Goal: Task Accomplishment & Management: Manage account settings

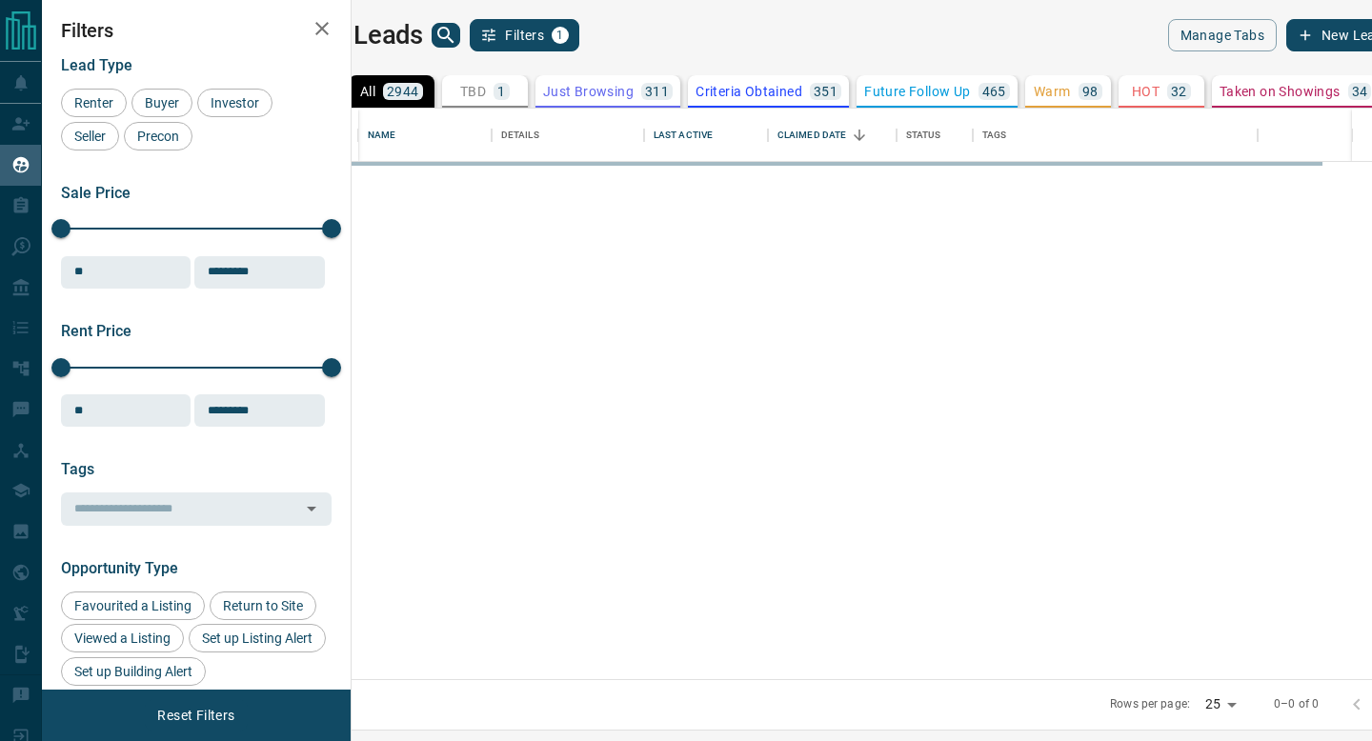
scroll to position [571, 1012]
click at [457, 30] on icon "search button" at bounding box center [446, 35] width 23 height 23
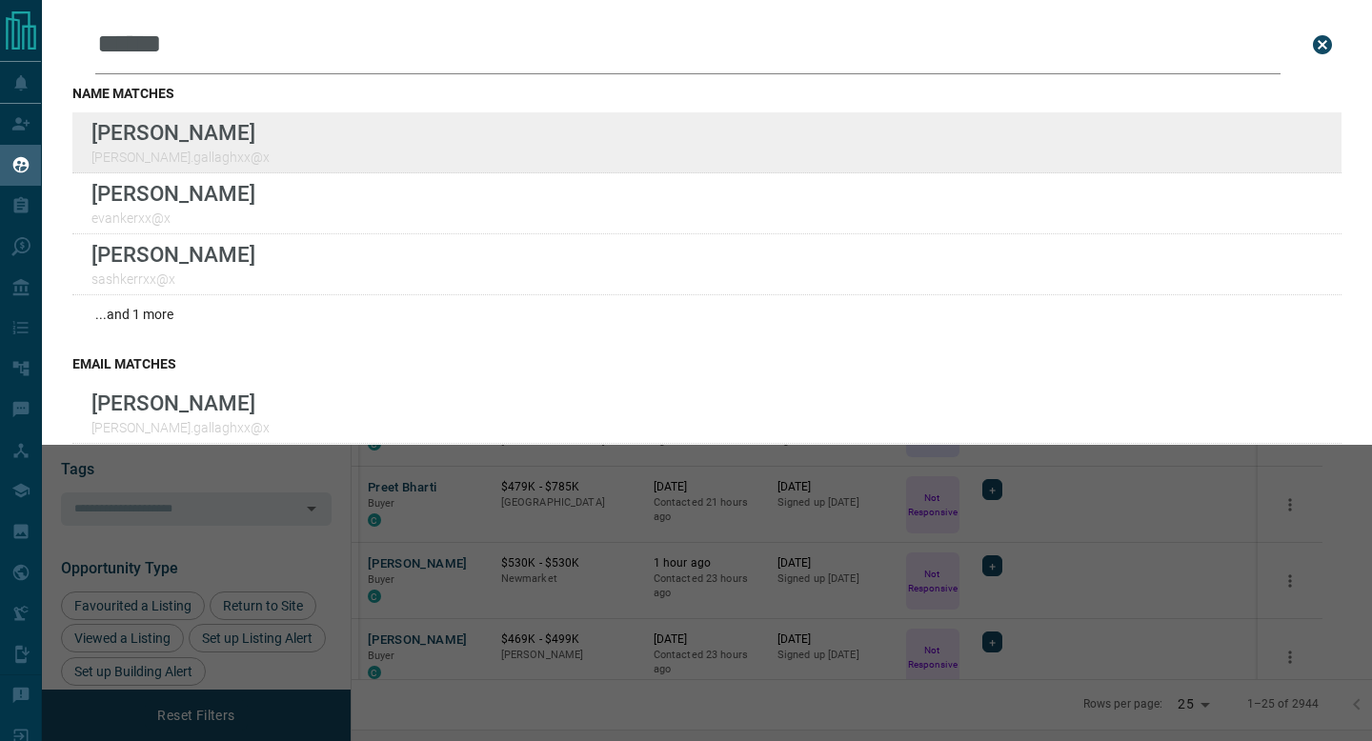
type input "*****"
click at [0, 0] on div "Lead Transfers Claim Leads My Leads Tasks Opportunities Deals Campaigns Automat…" at bounding box center [686, 359] width 1372 height 718
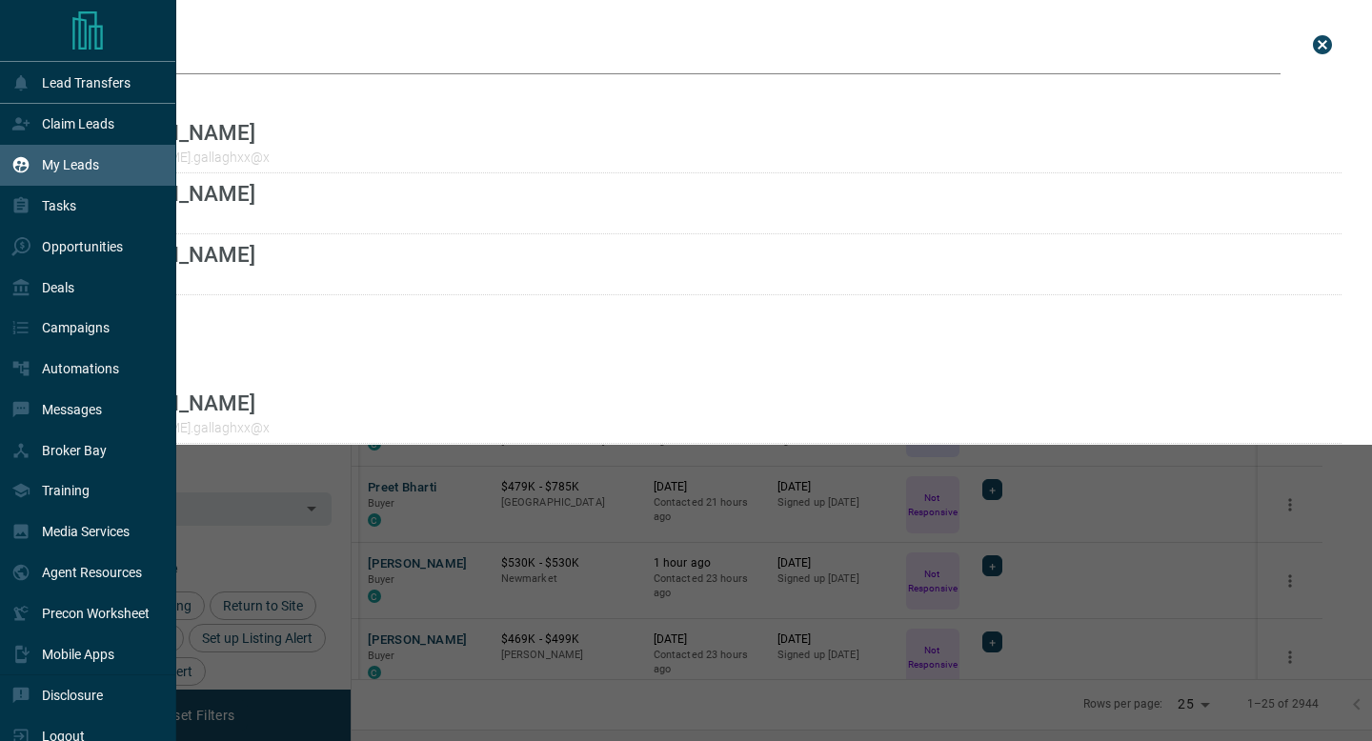
click at [2, 157] on div "My Leads" at bounding box center [88, 165] width 176 height 41
click at [29, 191] on div "Tasks" at bounding box center [88, 206] width 176 height 41
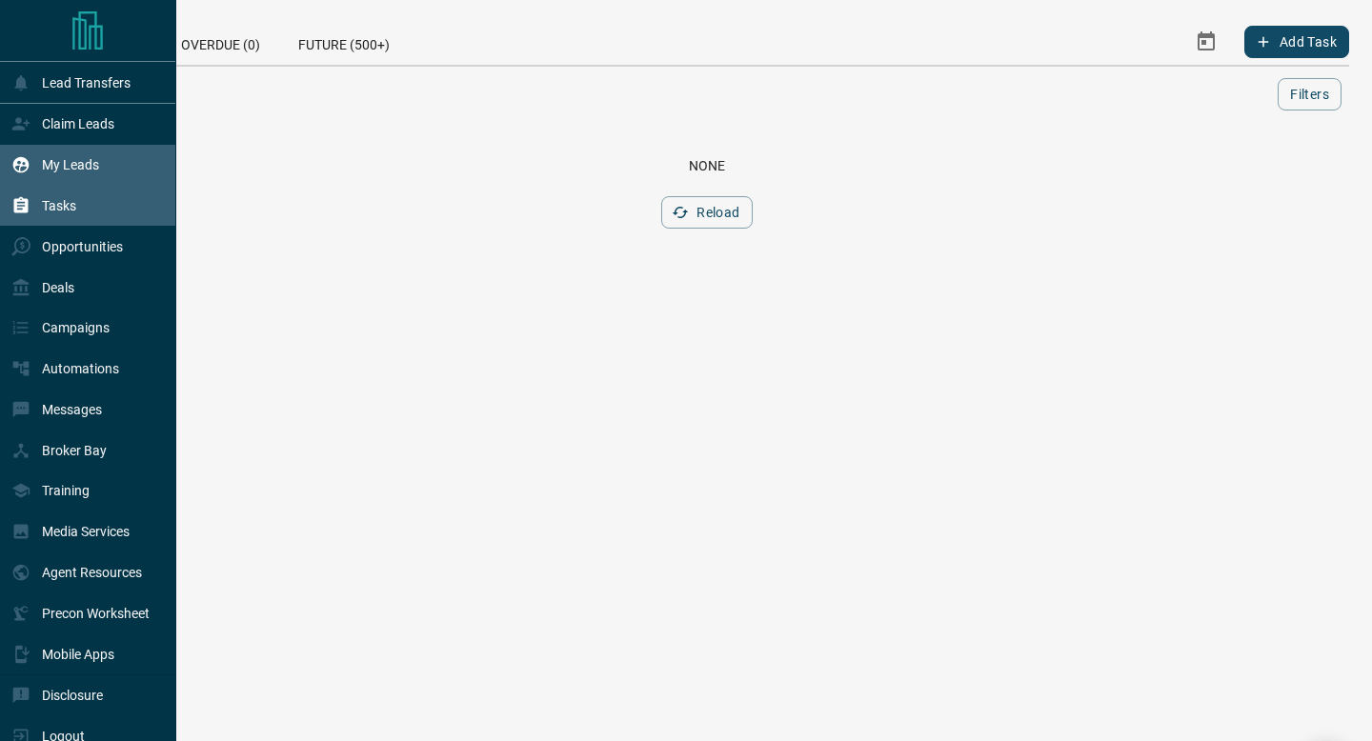
click at [101, 167] on div "My Leads" at bounding box center [88, 165] width 176 height 41
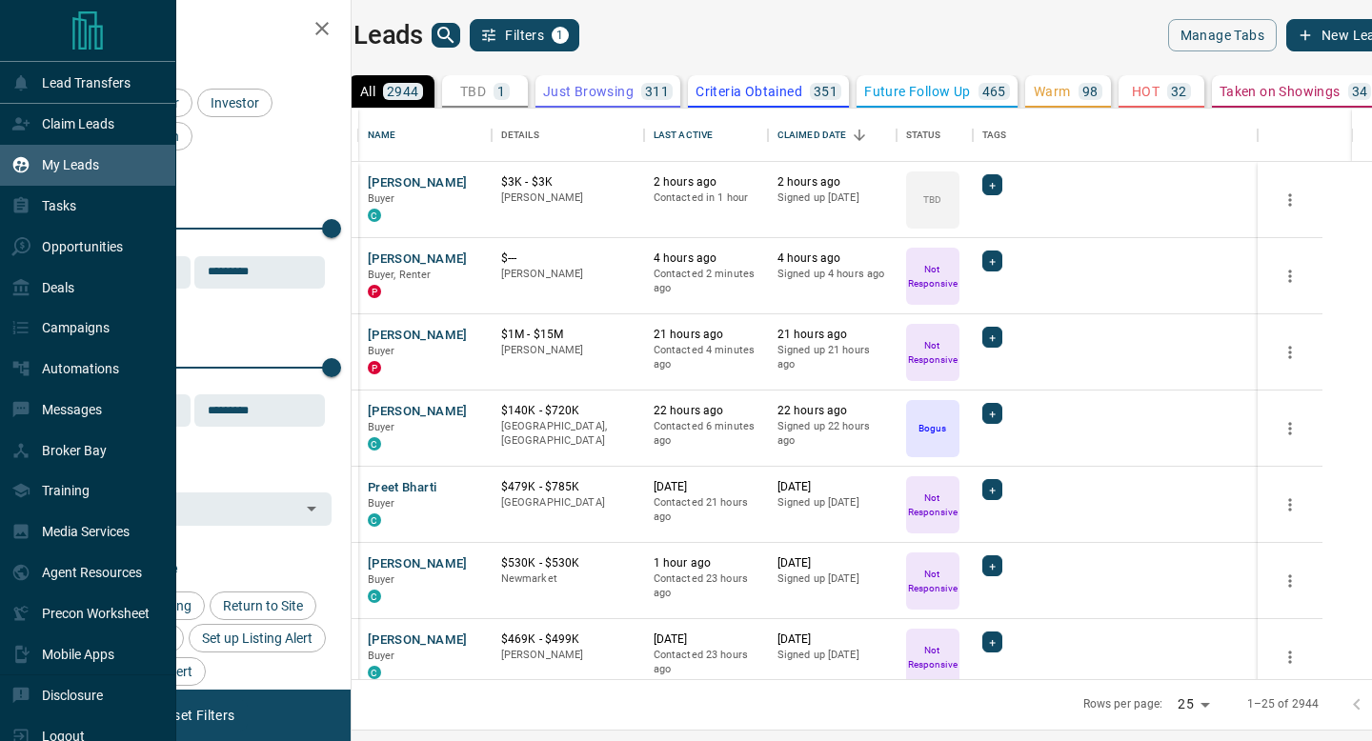
scroll to position [571, 1012]
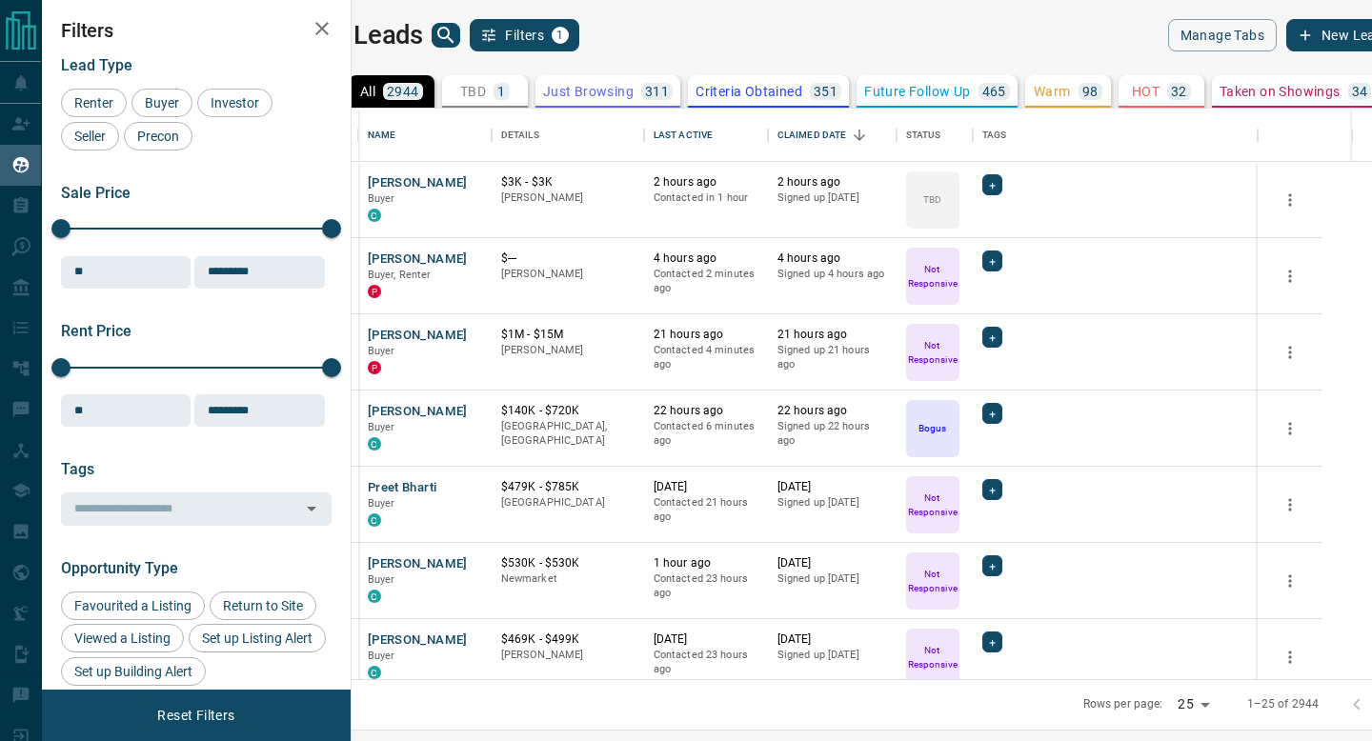
click at [570, 74] on div "All 2944 TBD 1 Do Not Contact - Not Responsive 819 Bogus 746 Just Browsing 311 …" at bounding box center [855, 382] width 1124 height 633
click at [510, 85] on div "TBD 1" at bounding box center [485, 91] width 50 height 17
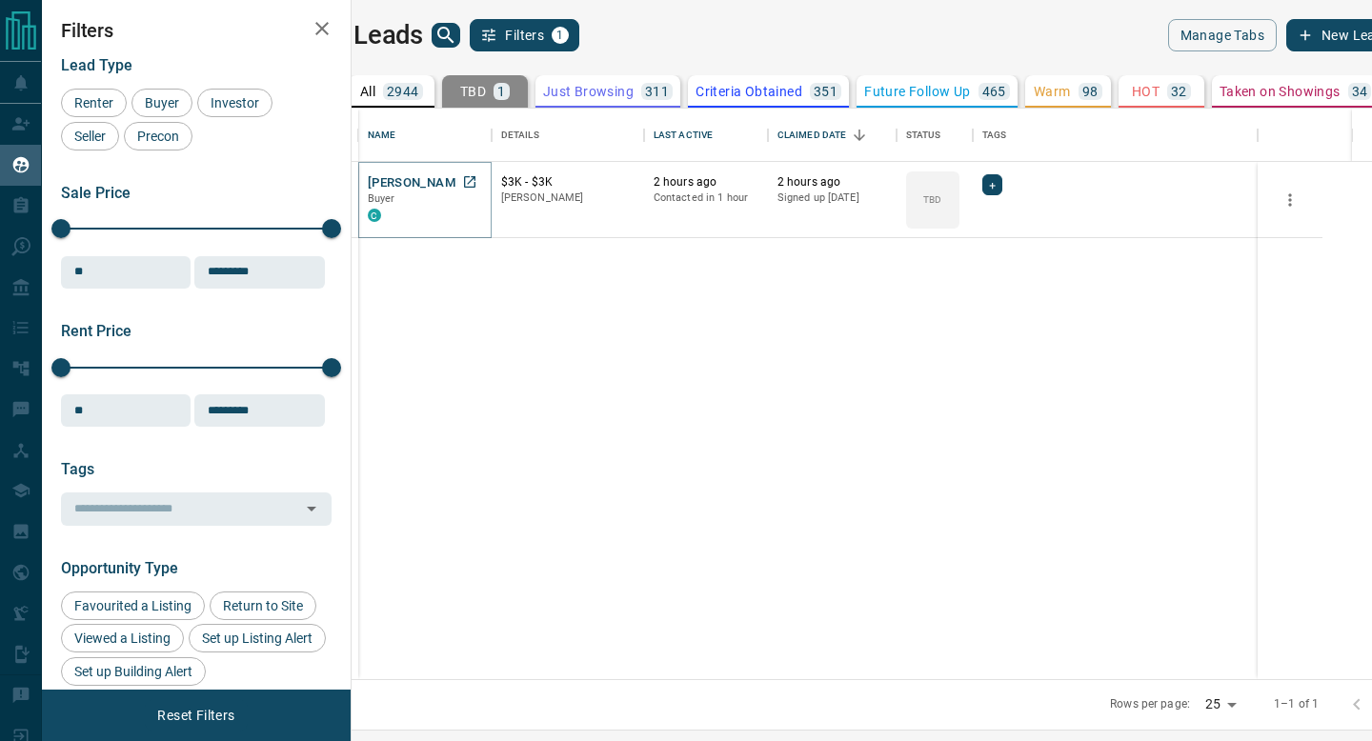
click at [468, 184] on button "[PERSON_NAME]" at bounding box center [418, 183] width 100 height 18
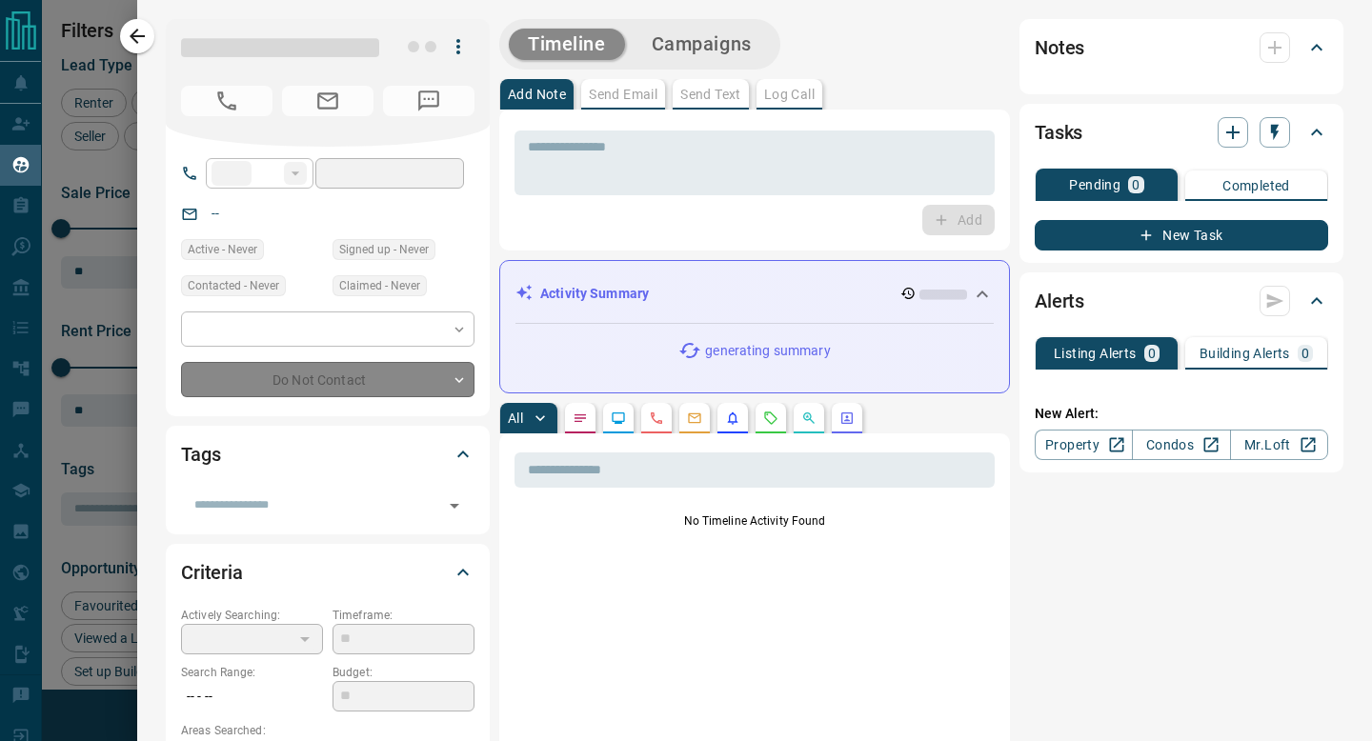
type input "**"
type input "**********"
type input "**"
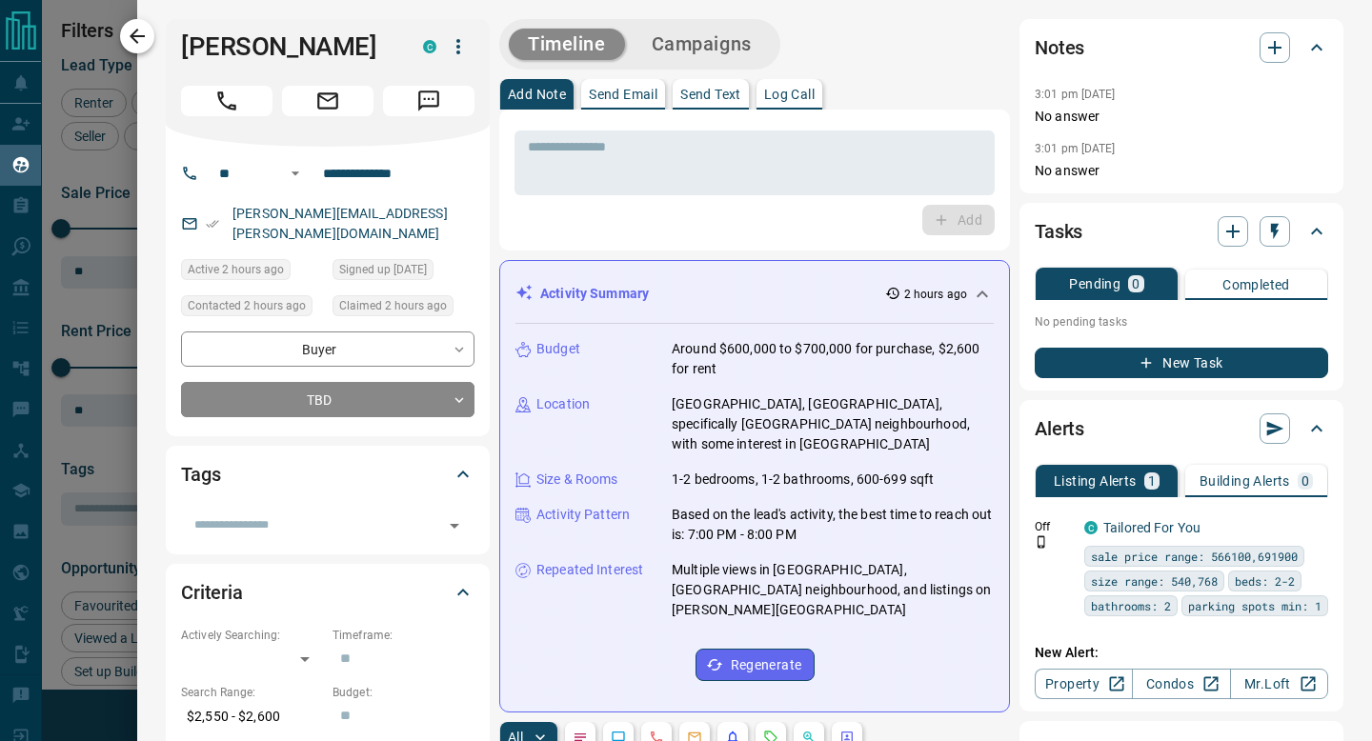
drag, startPoint x: 342, startPoint y: 72, endPoint x: 151, endPoint y: 28, distance: 196.7
click at [151, 28] on div "**********" at bounding box center [754, 370] width 1235 height 741
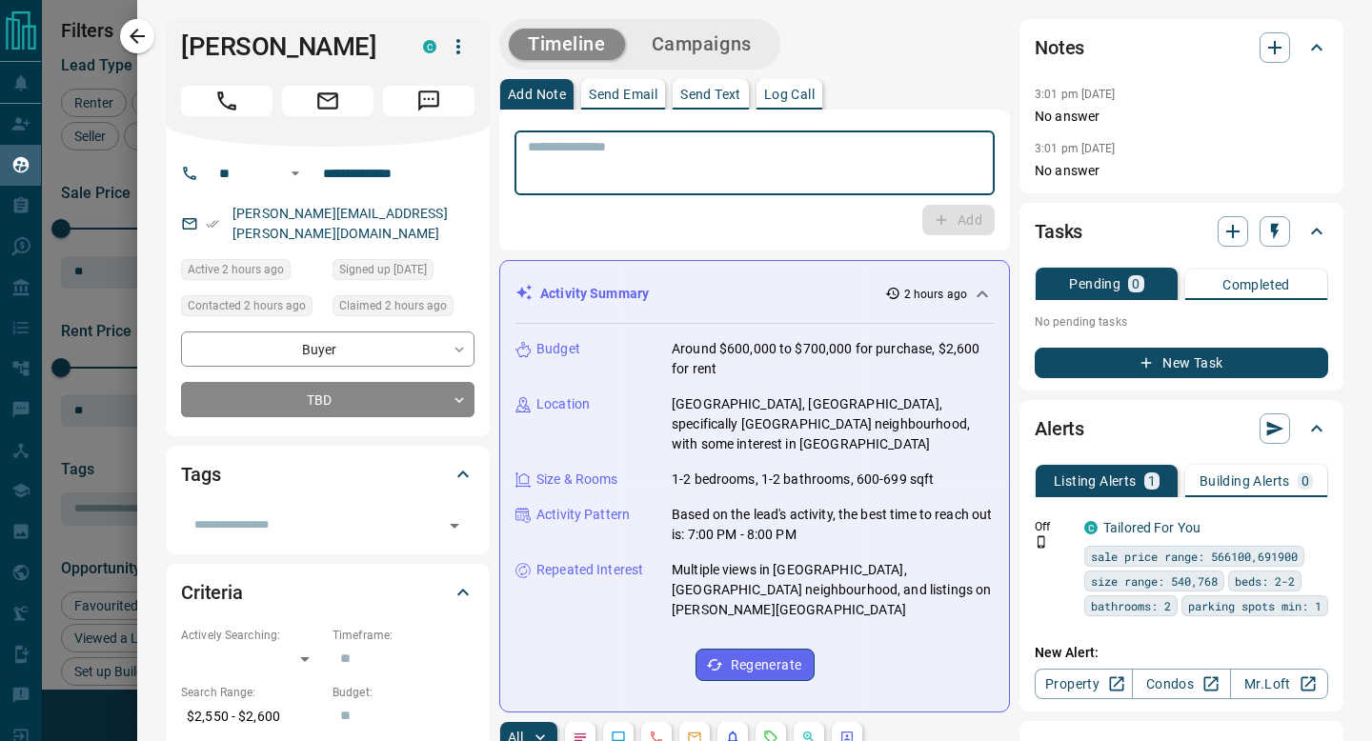
click at [643, 146] on textarea at bounding box center [755, 163] width 454 height 49
type textarea "**********"
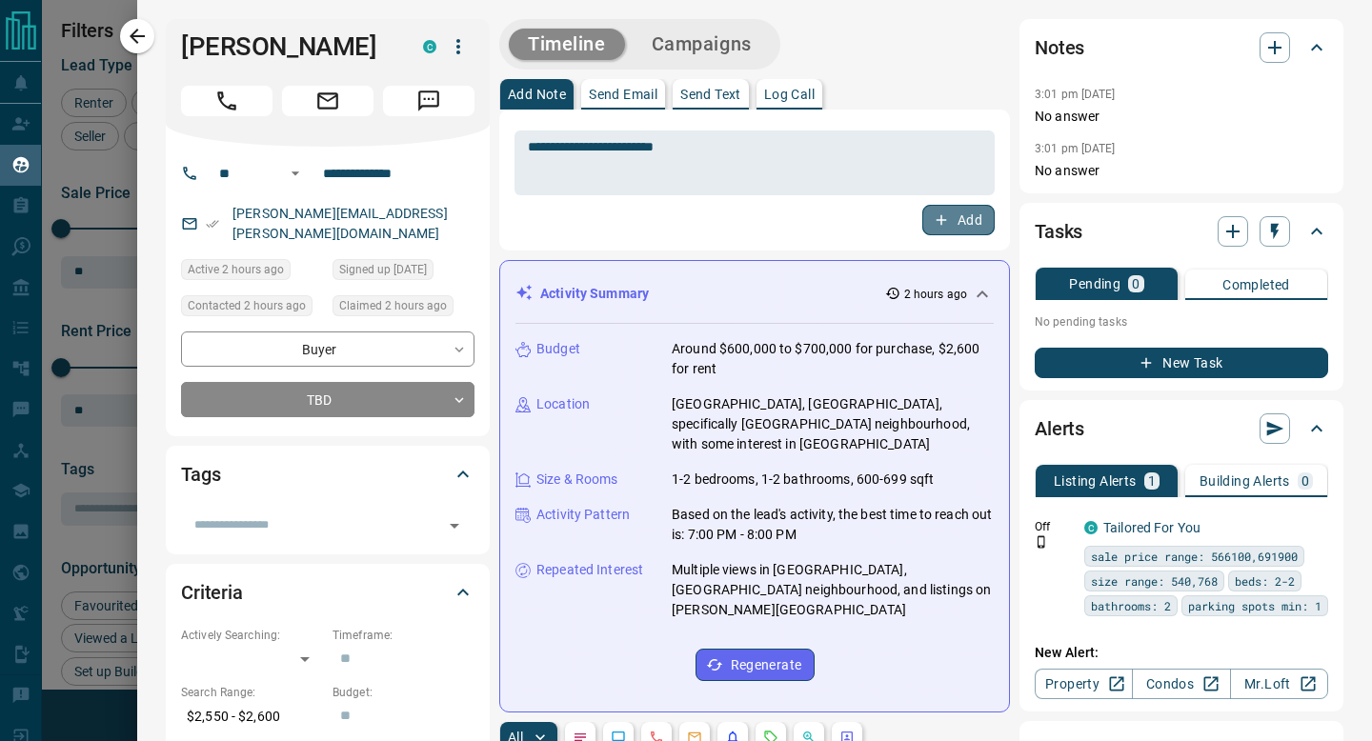
click at [936, 220] on icon "button" at bounding box center [941, 220] width 17 height 17
click at [842, 165] on textarea at bounding box center [755, 163] width 454 height 49
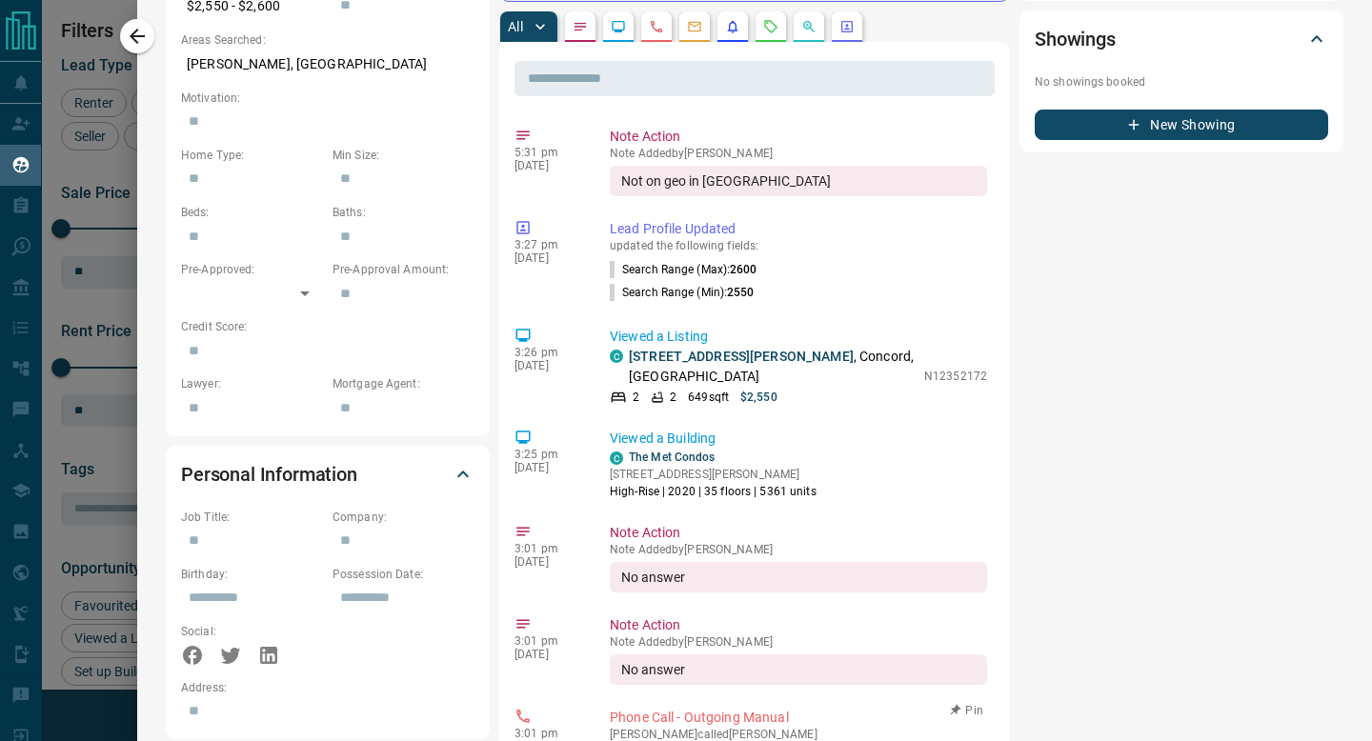
scroll to position [0, 0]
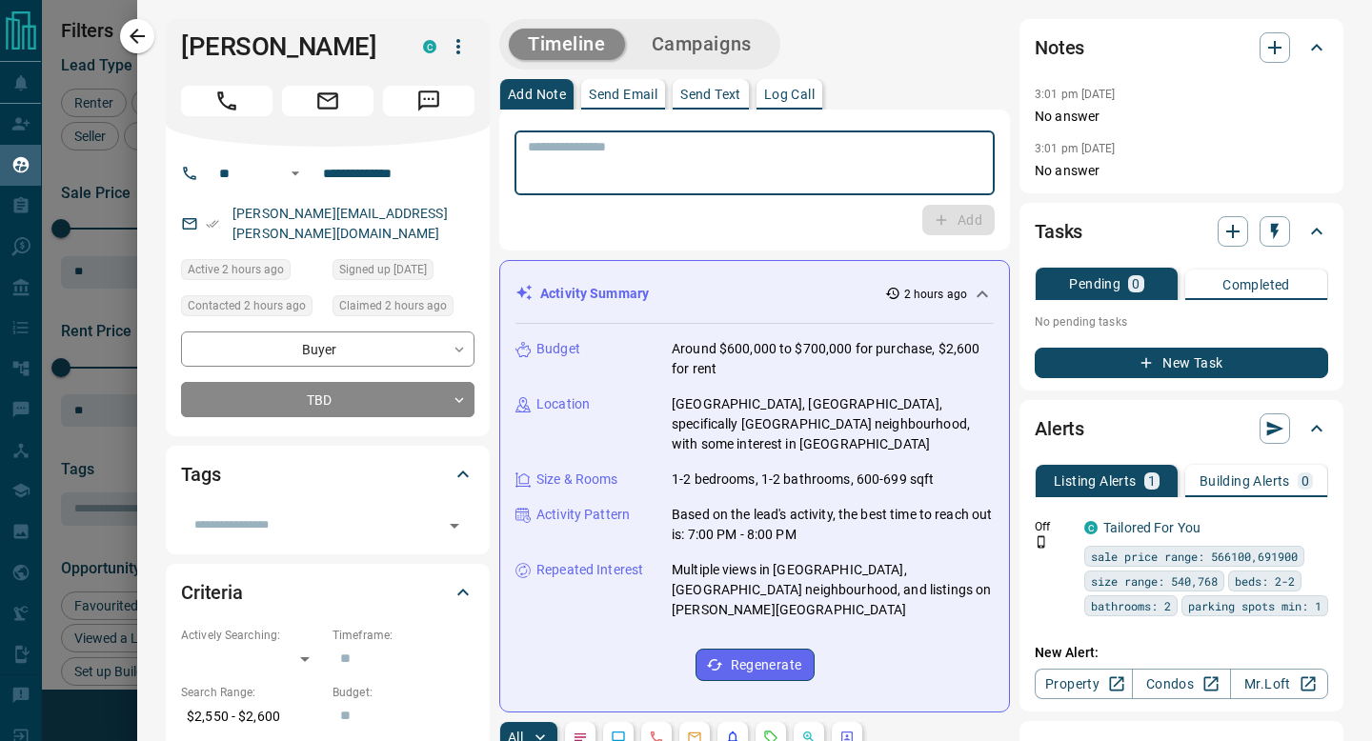
click at [632, 179] on textarea at bounding box center [755, 163] width 454 height 49
click at [730, 182] on textarea at bounding box center [755, 163] width 454 height 49
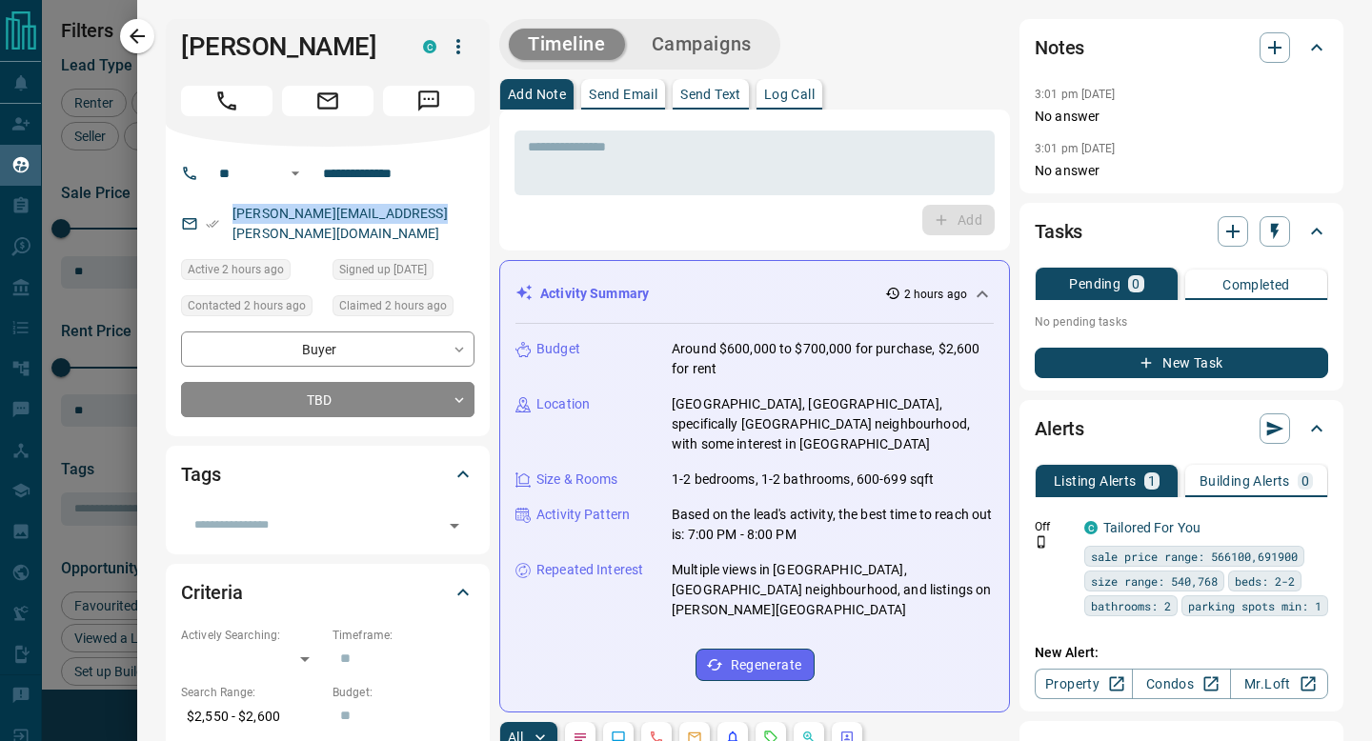
click at [709, 104] on button "Send Text" at bounding box center [711, 94] width 76 height 30
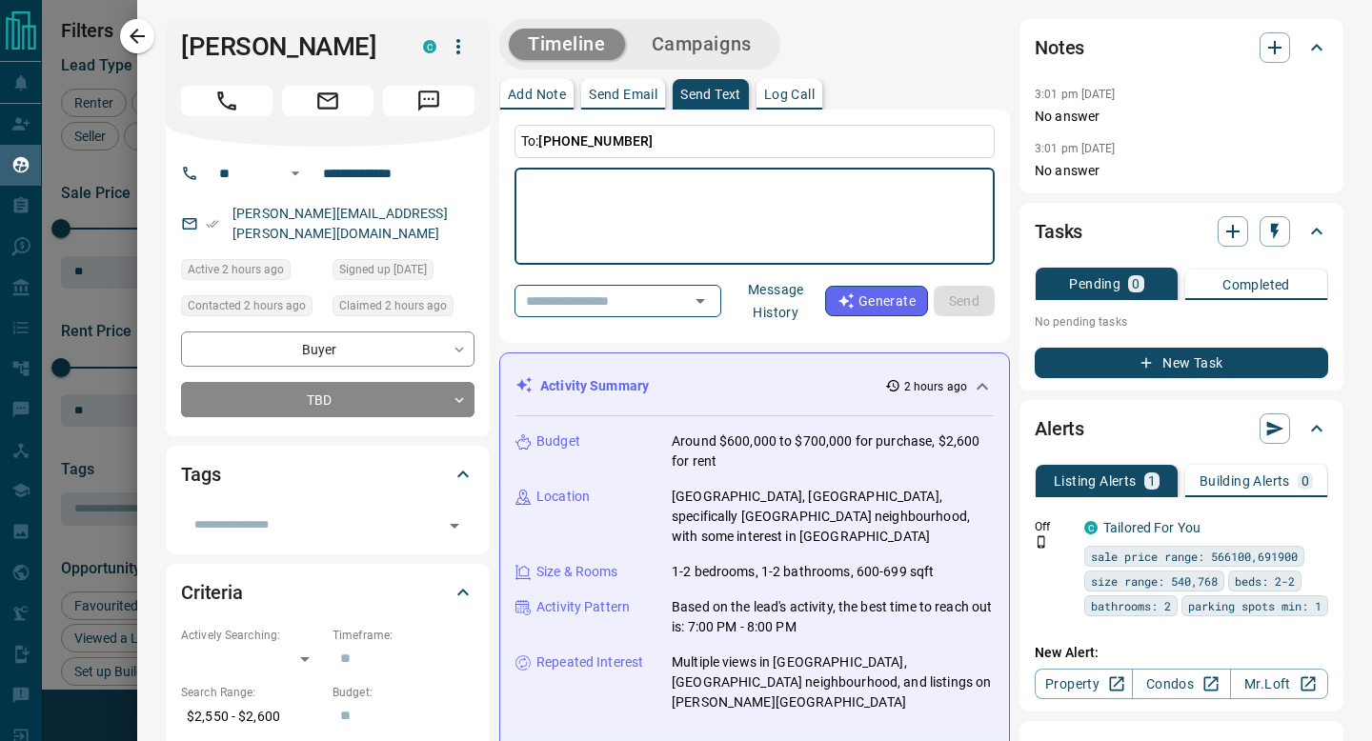
click at [552, 96] on p "Add Note" at bounding box center [537, 94] width 58 height 13
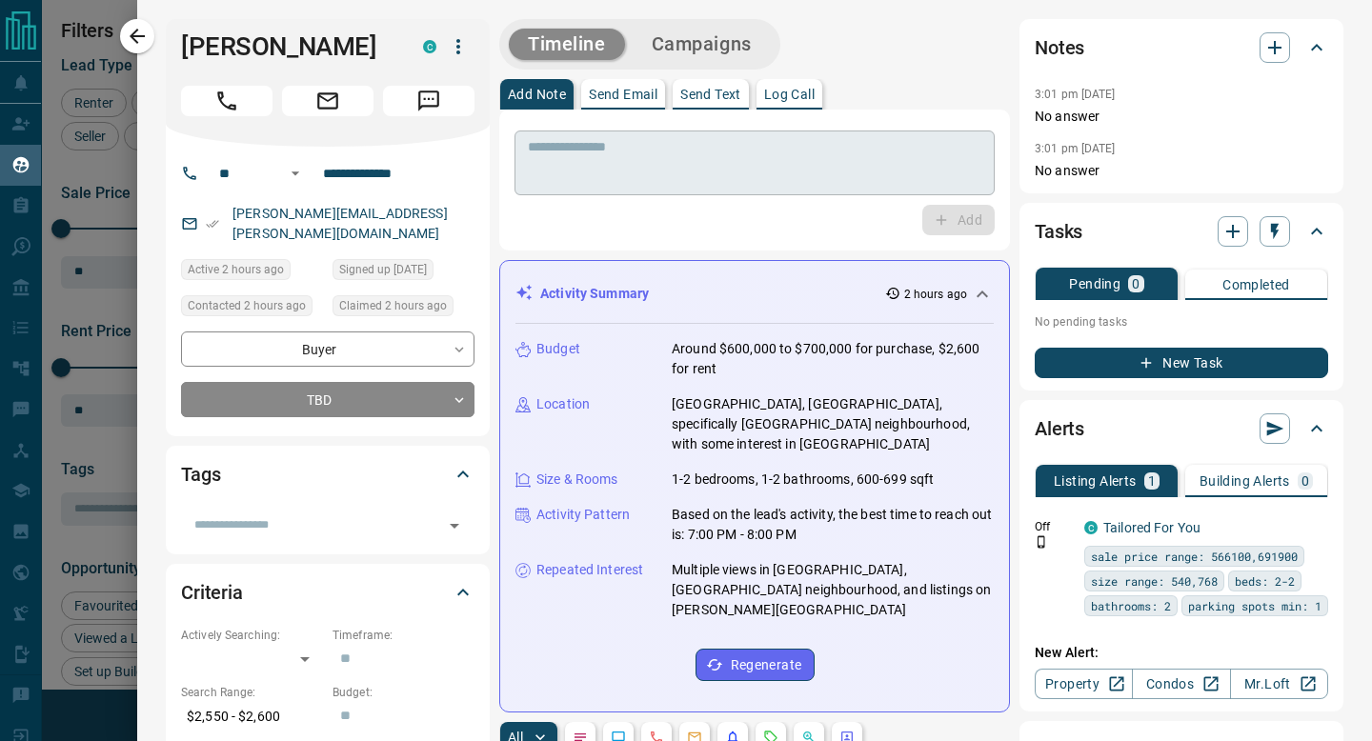
click at [577, 160] on textarea at bounding box center [755, 163] width 454 height 49
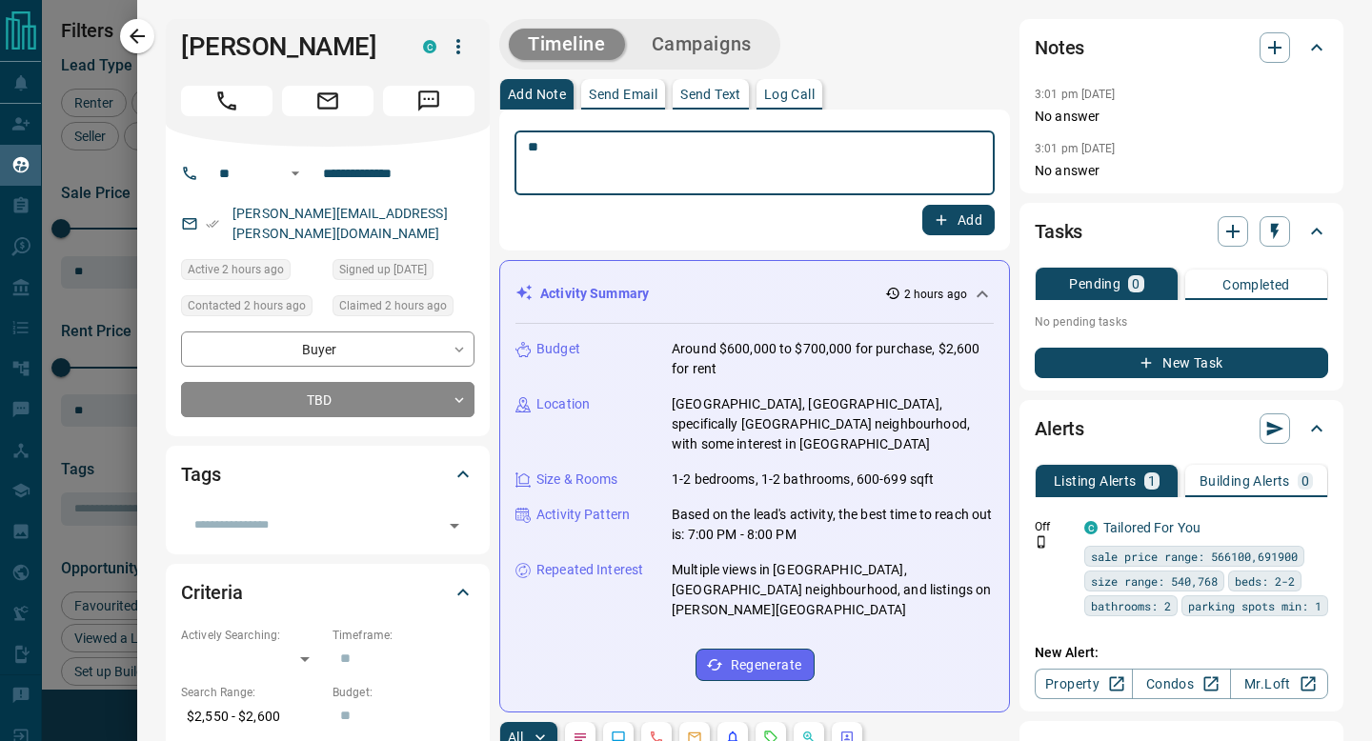
type textarea "*"
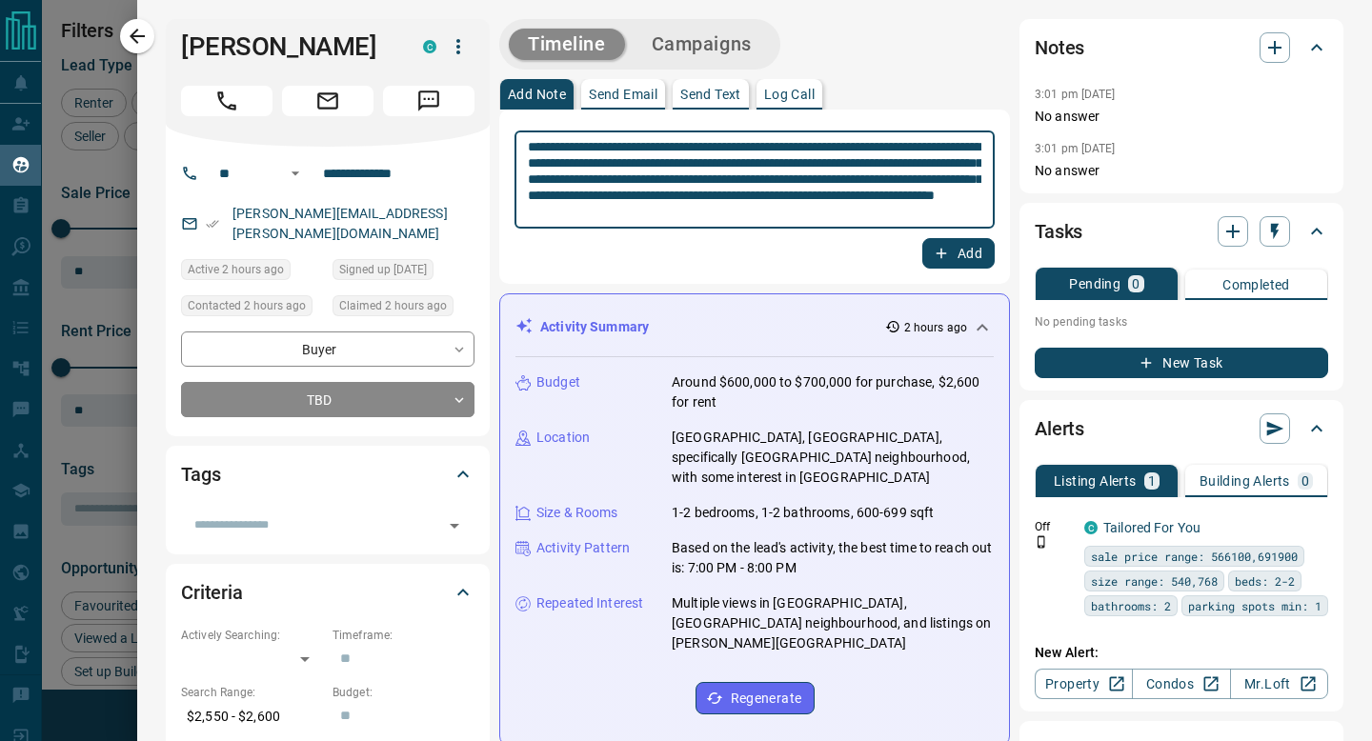
type textarea "**********"
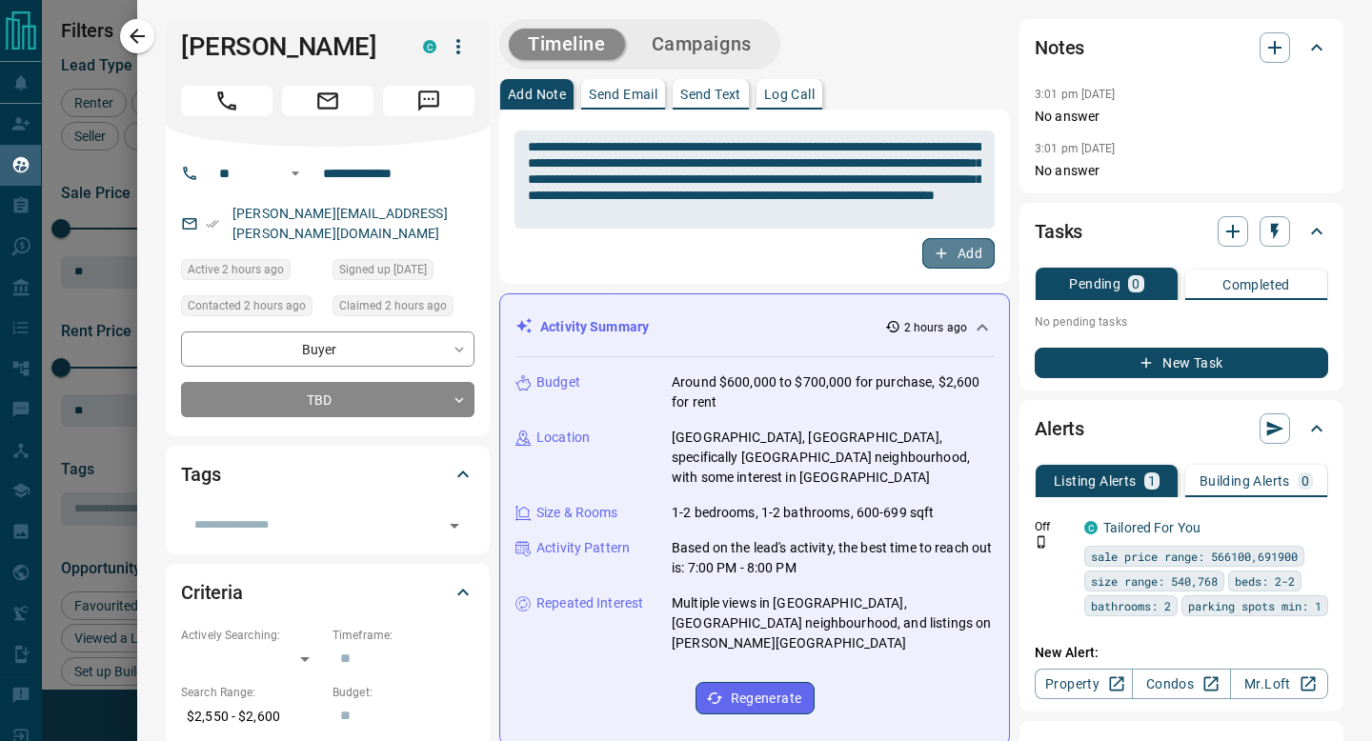
click at [947, 258] on icon "button" at bounding box center [941, 253] width 17 height 17
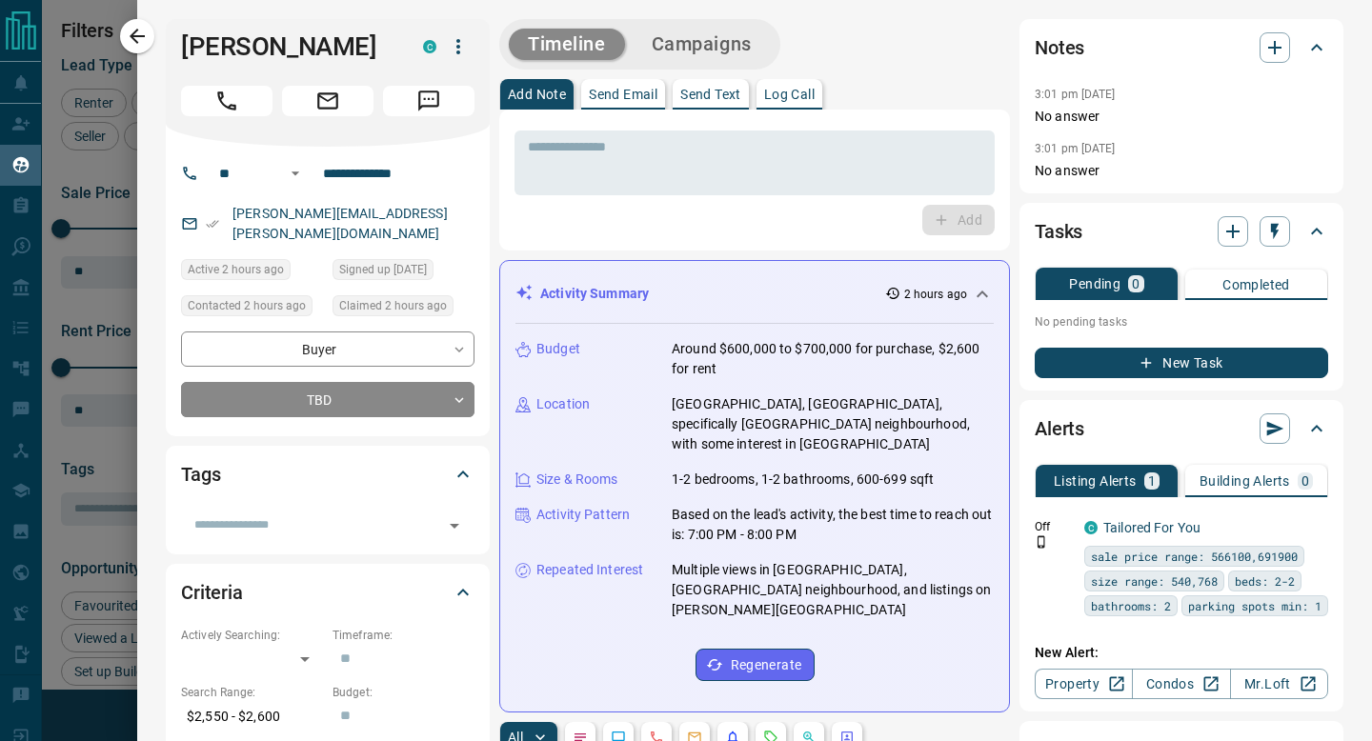
click at [1287, 247] on div "Tasks" at bounding box center [1181, 232] width 293 height 46
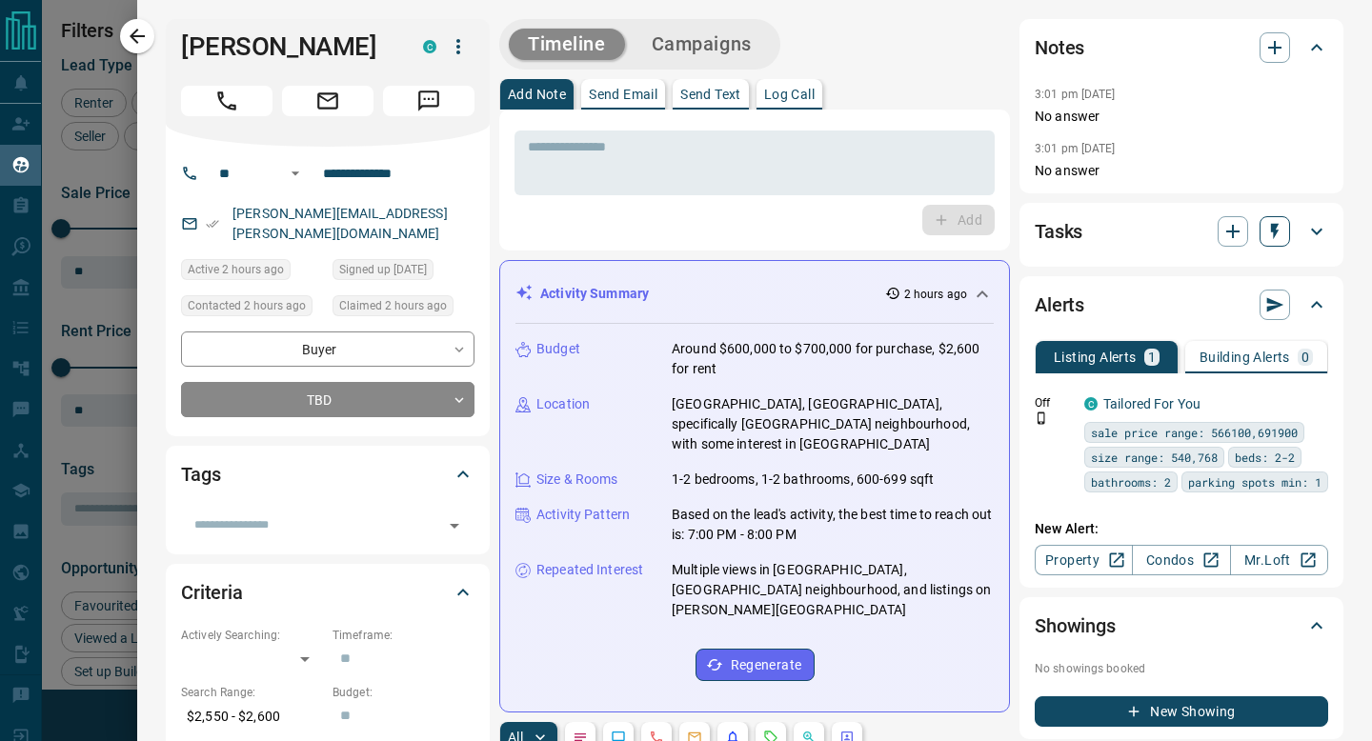
click at [1283, 233] on icon "button" at bounding box center [1274, 231] width 19 height 19
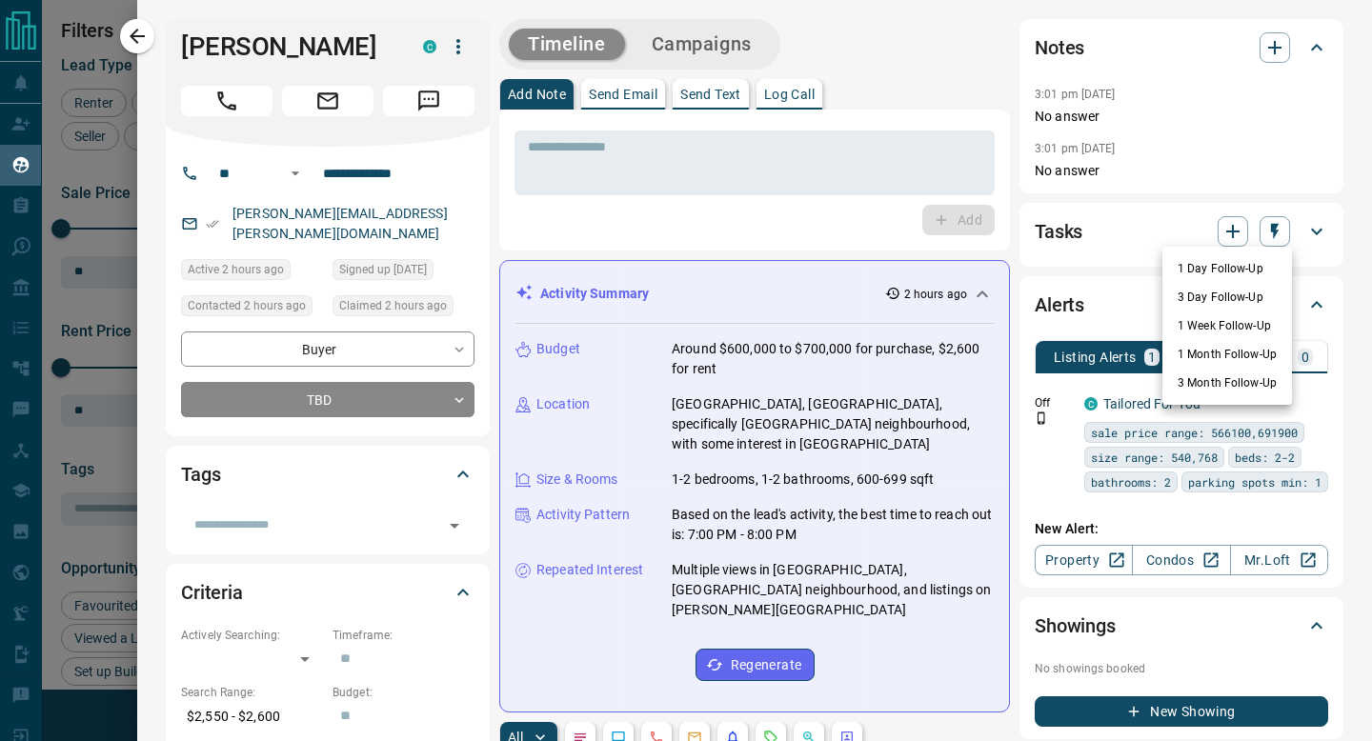
click at [1209, 361] on li "1 Month Follow-Up" at bounding box center [1228, 354] width 130 height 29
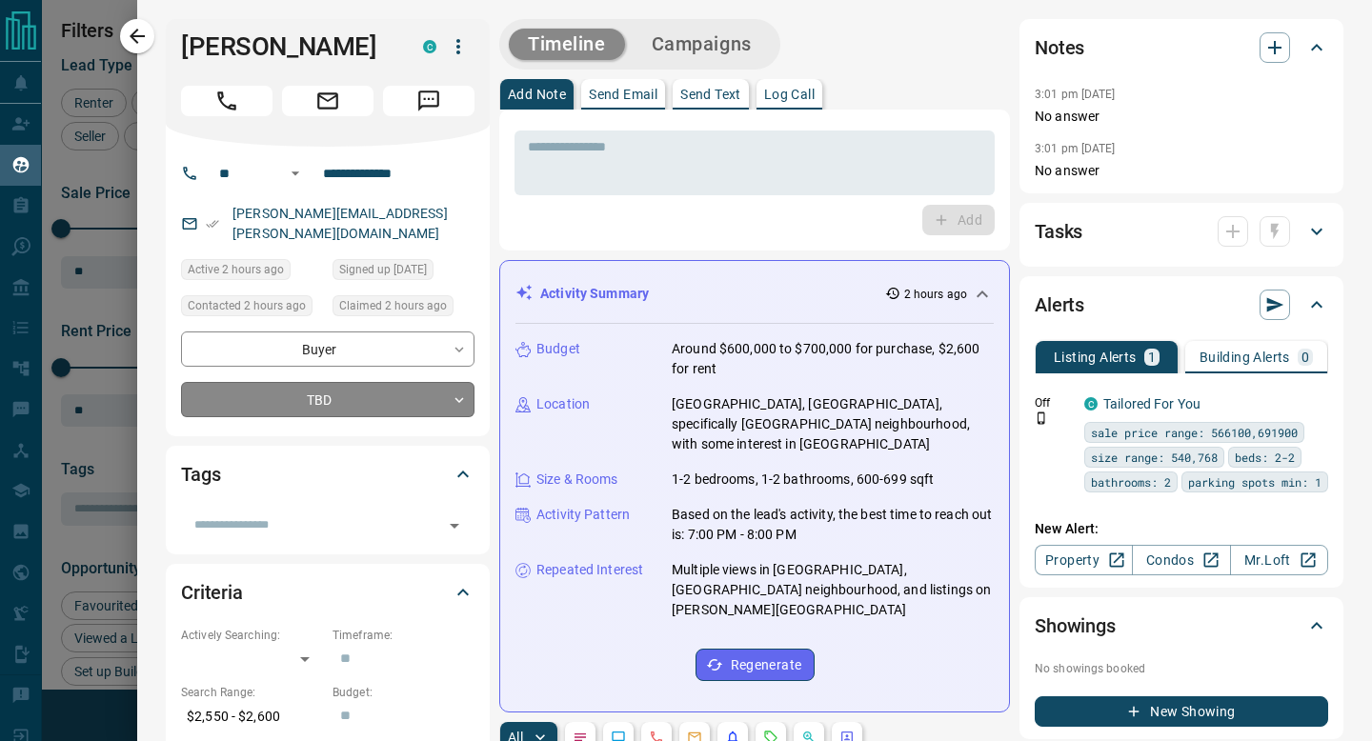
click at [340, 391] on body "Lead Transfers Claim Leads My Leads Tasks Opportunities Deals Campaigns Automat…" at bounding box center [686, 359] width 1372 height 718
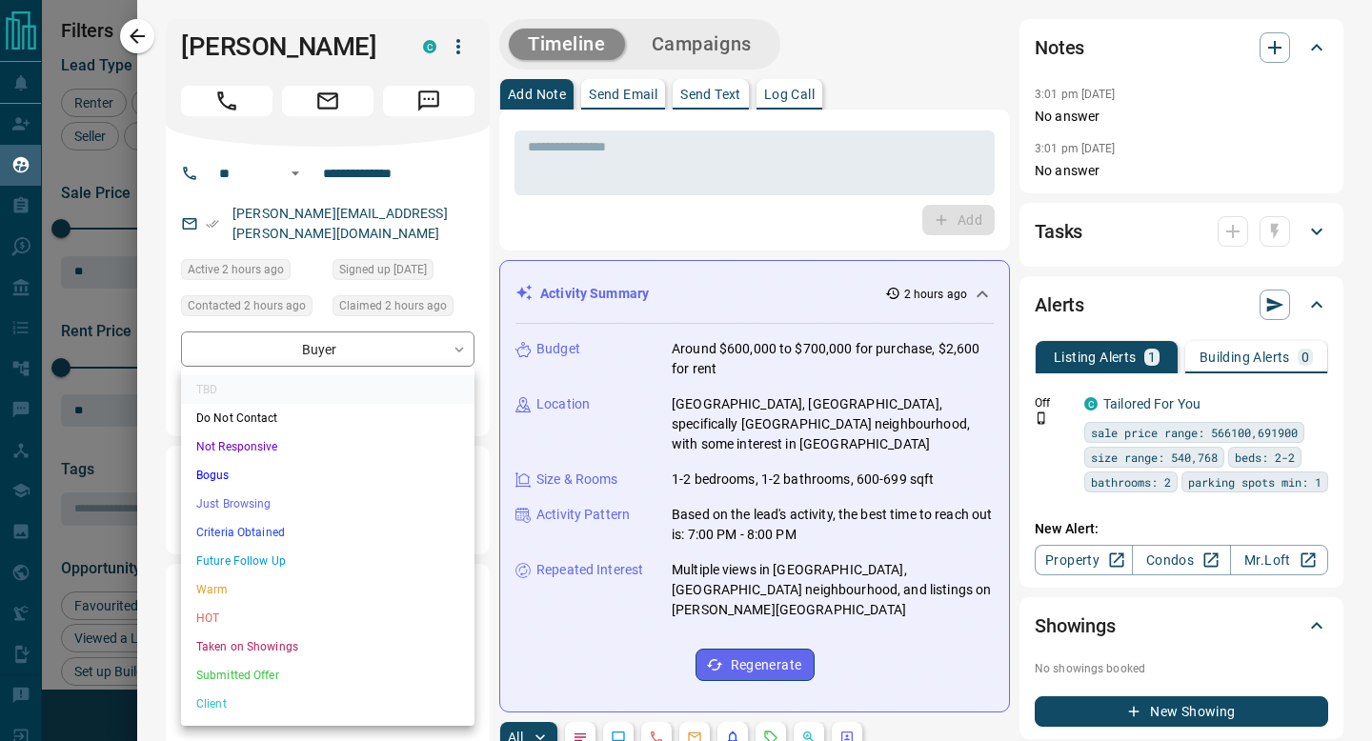
click at [276, 553] on li "Future Follow Up" at bounding box center [327, 561] width 293 height 29
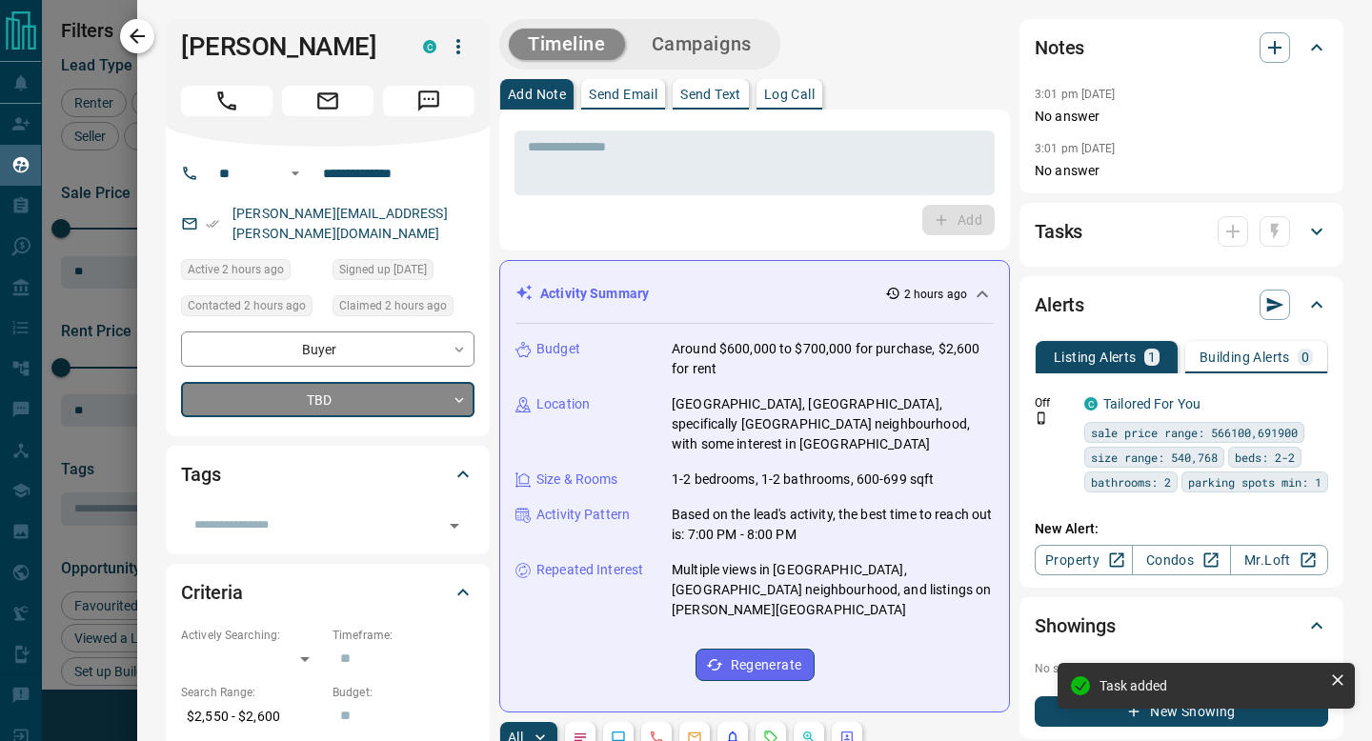
click at [151, 36] on button "button" at bounding box center [137, 36] width 34 height 34
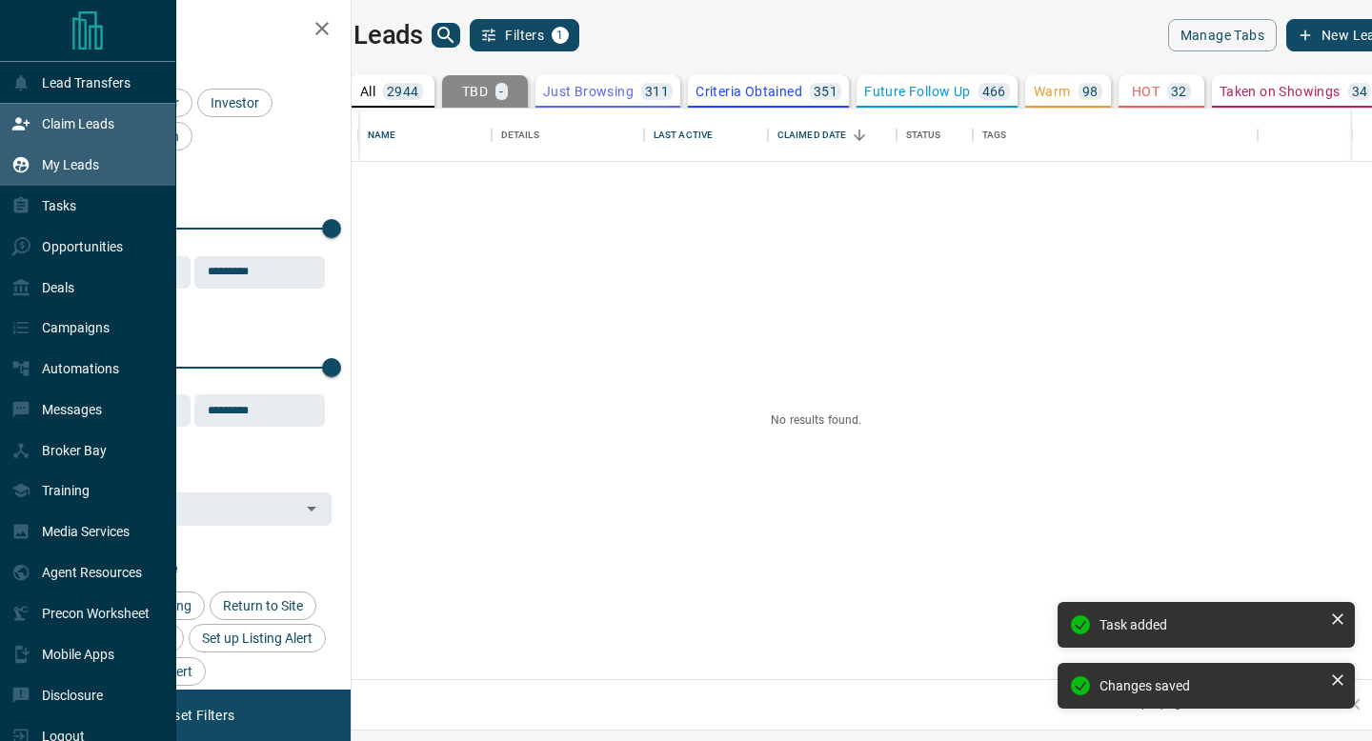
click at [44, 131] on p "Claim Leads" at bounding box center [78, 123] width 72 height 15
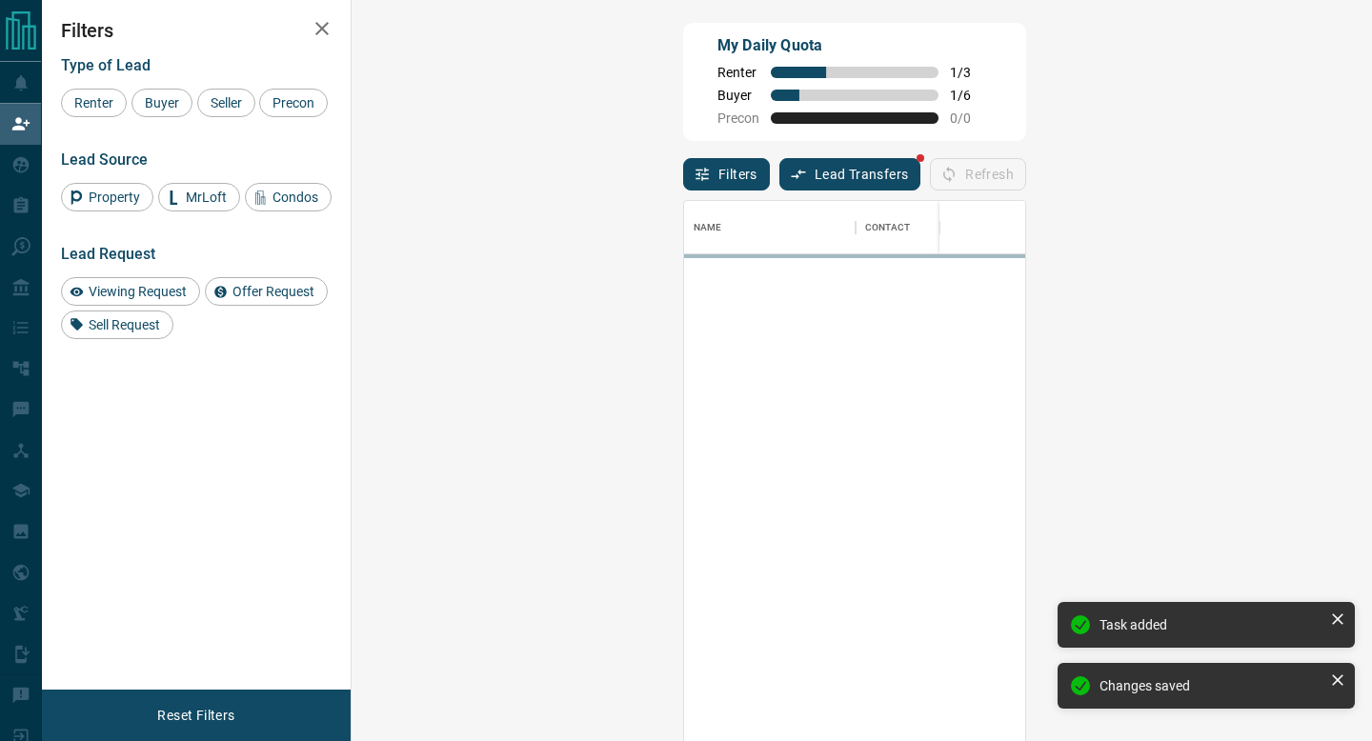
scroll to position [562, 980]
